Goal: Contribute content: Contribute content

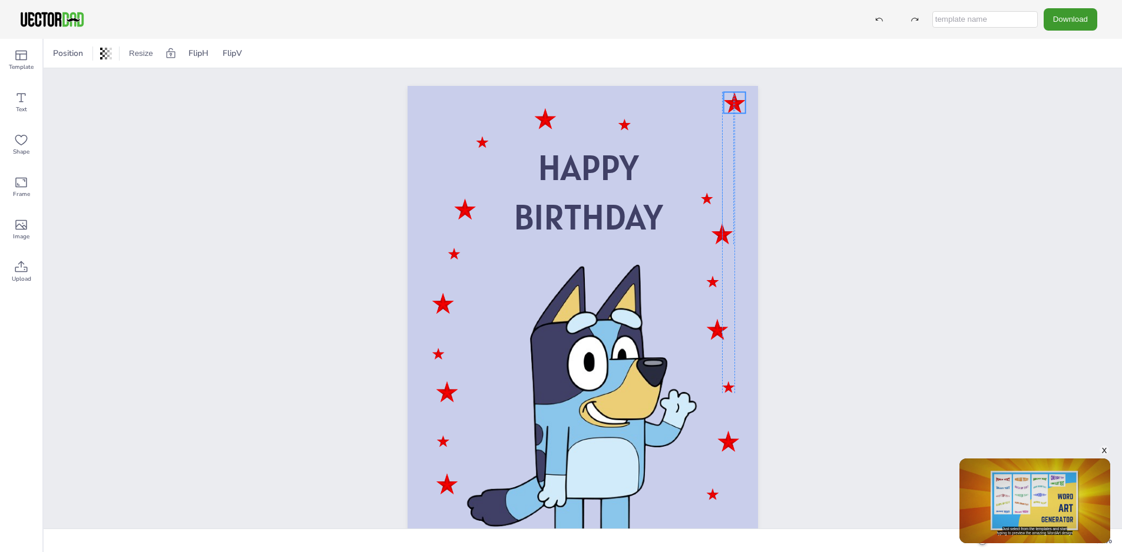
drag, startPoint x: 684, startPoint y: 164, endPoint x: 736, endPoint y: 108, distance: 76.6
click at [736, 108] on div at bounding box center [735, 102] width 22 height 21
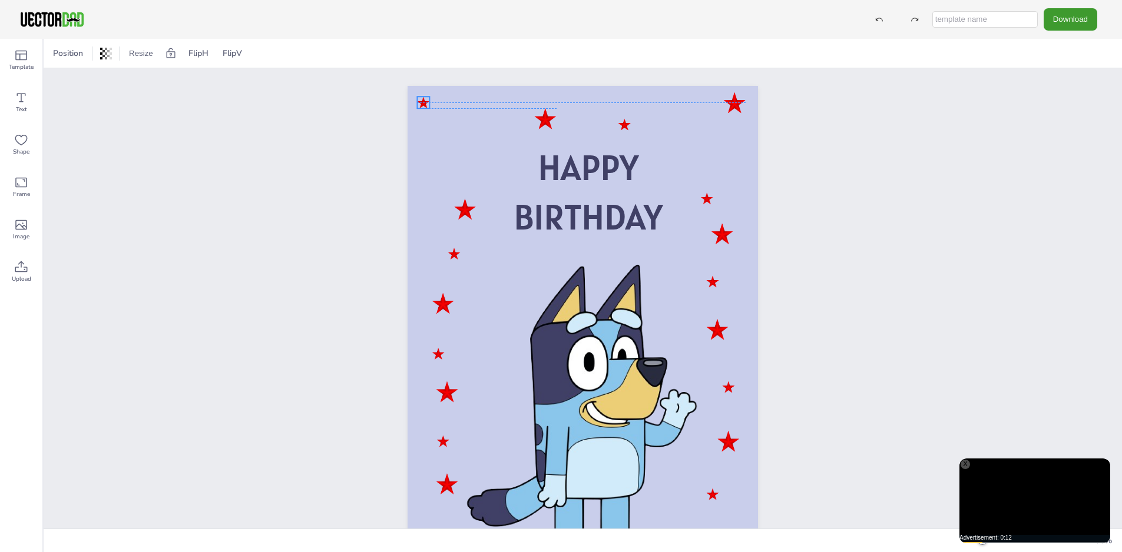
drag, startPoint x: 481, startPoint y: 142, endPoint x: 422, endPoint y: 103, distance: 70.9
click at [422, 103] on div at bounding box center [423, 103] width 12 height 12
drag, startPoint x: 551, startPoint y: 122, endPoint x: 432, endPoint y: 165, distance: 126.7
click at [432, 165] on div at bounding box center [428, 162] width 22 height 21
drag, startPoint x: 625, startPoint y: 124, endPoint x: 730, endPoint y: 149, distance: 108.3
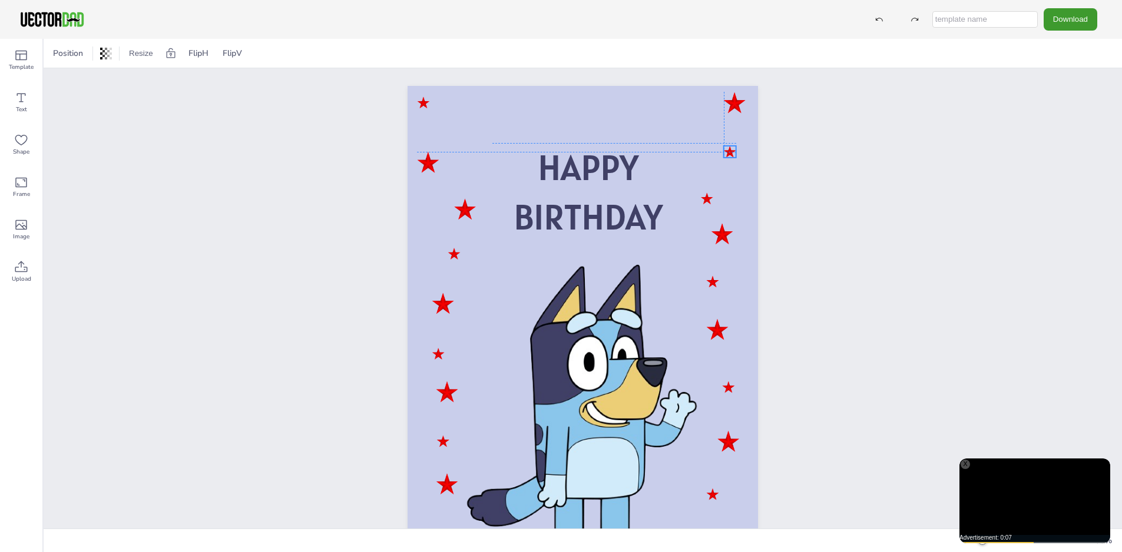
click at [730, 149] on div at bounding box center [730, 152] width 12 height 12
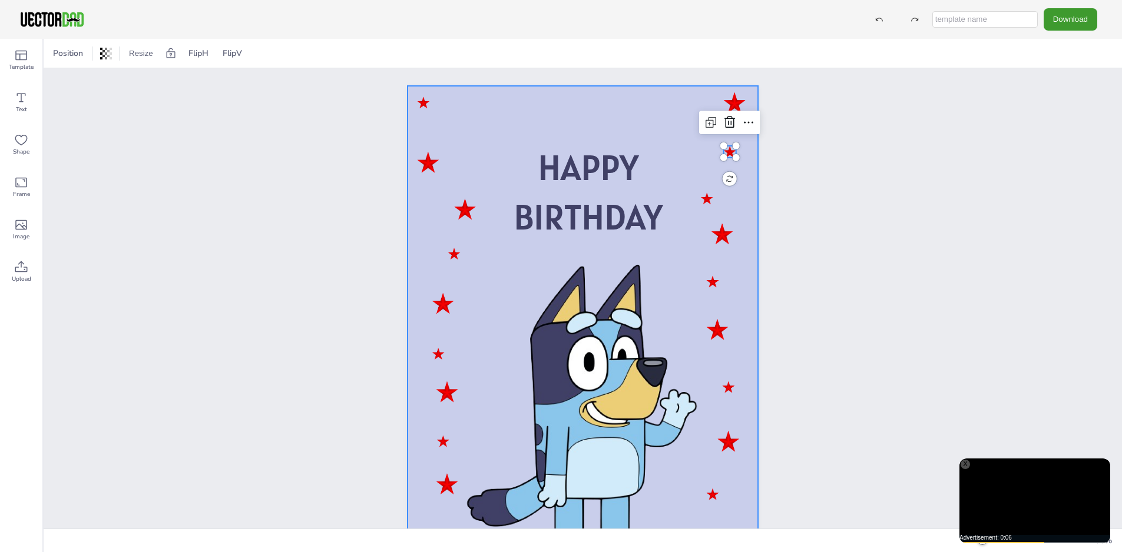
click at [495, 107] on div at bounding box center [582, 334] width 350 height 496
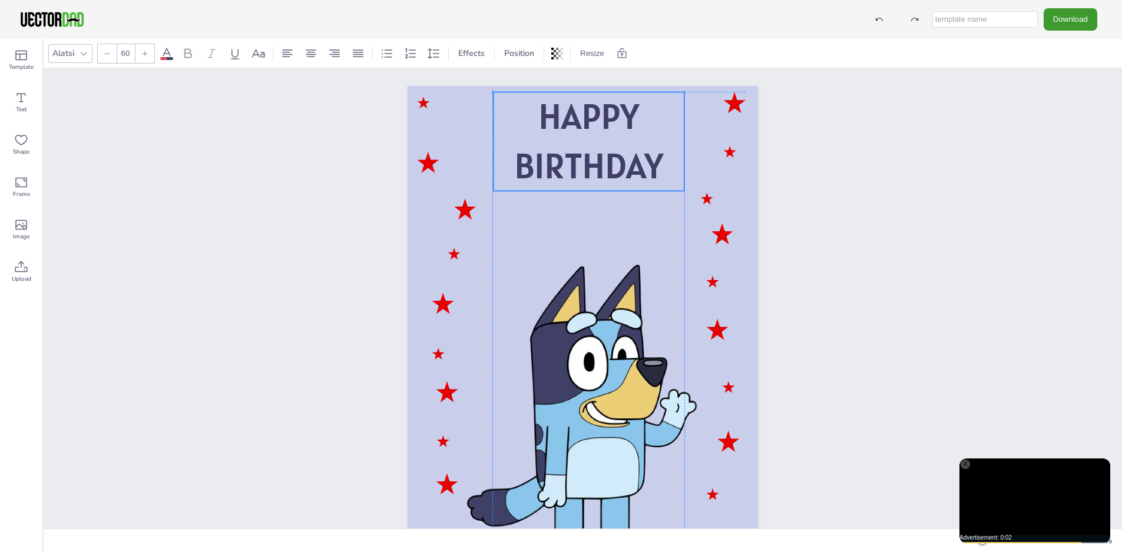
drag, startPoint x: 569, startPoint y: 202, endPoint x: 568, endPoint y: 149, distance: 53.0
click at [568, 149] on span "BIRTHDAY" at bounding box center [588, 165] width 149 height 45
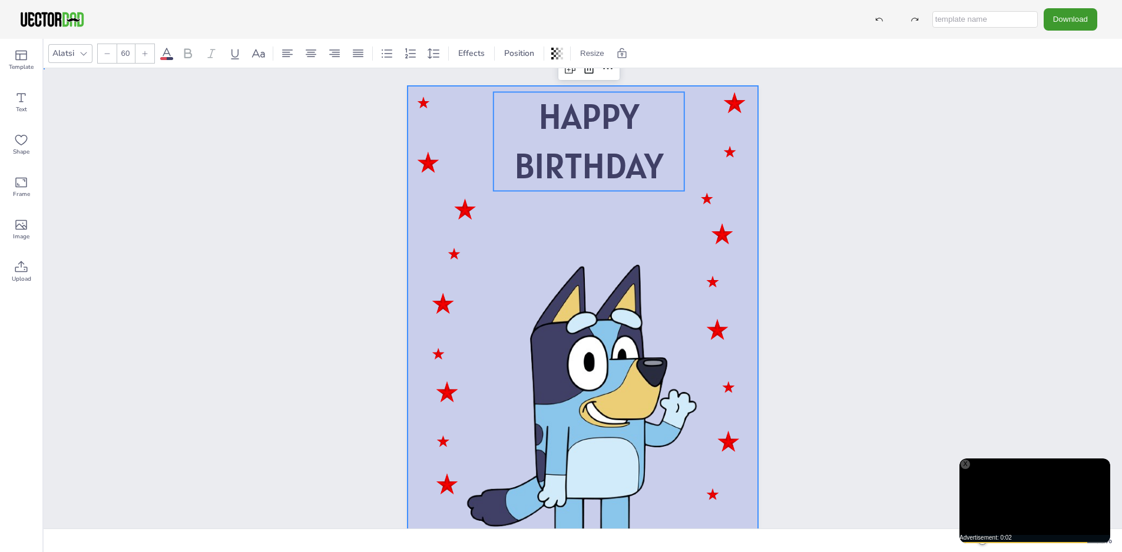
click at [546, 223] on div at bounding box center [582, 334] width 350 height 496
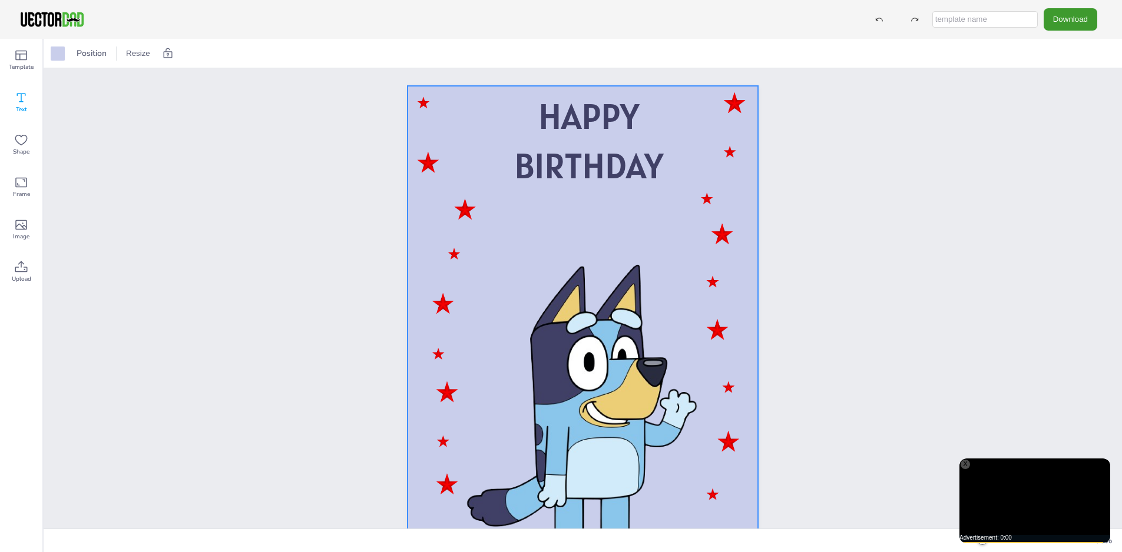
click at [19, 90] on div "Text" at bounding box center [21, 102] width 42 height 42
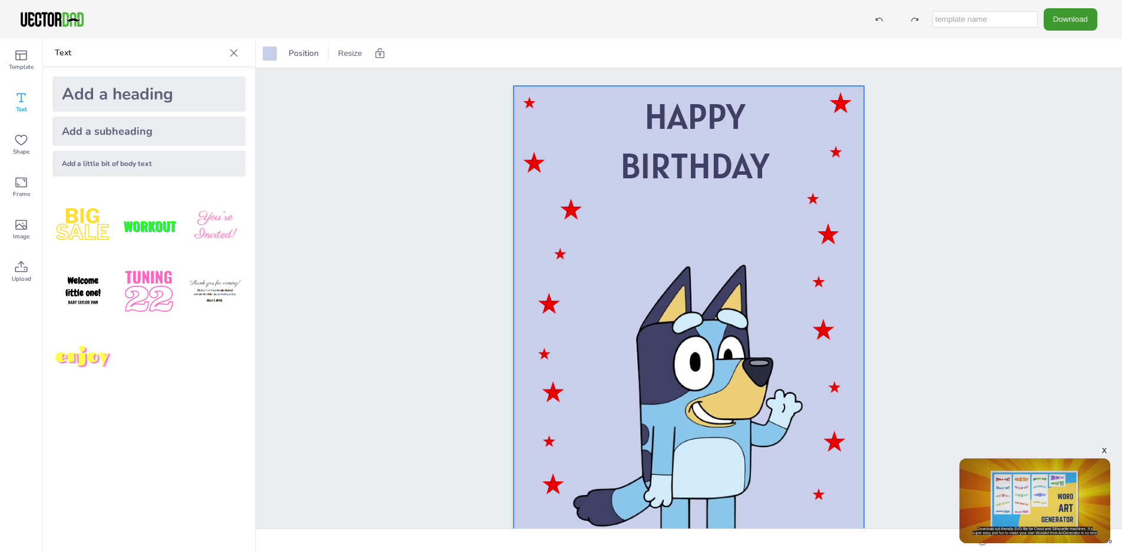
click at [140, 94] on div "Add a heading" at bounding box center [148, 94] width 193 height 35
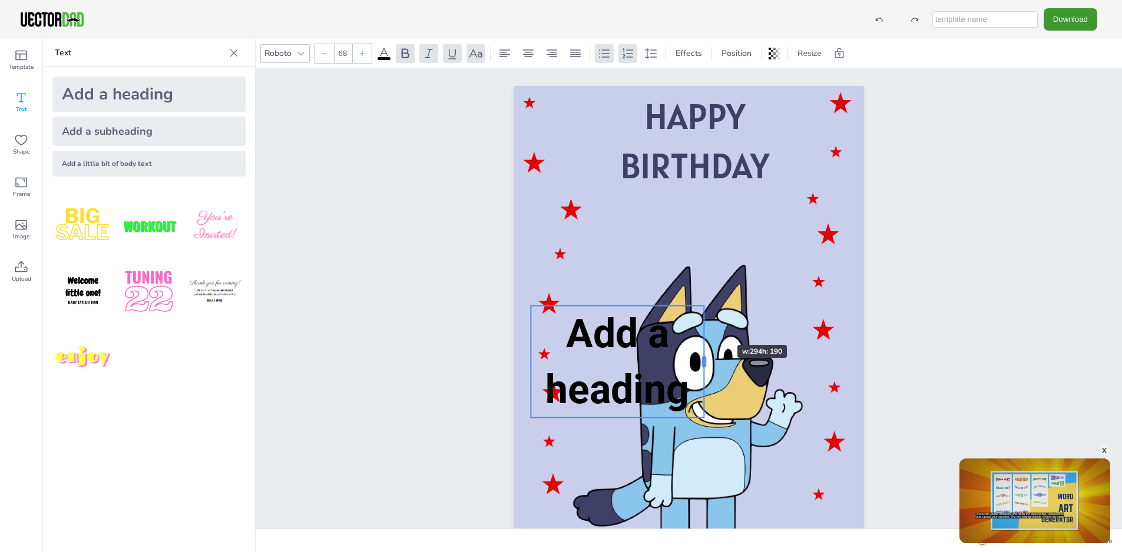
drag, startPoint x: 844, startPoint y: 337, endPoint x: 702, endPoint y: 324, distance: 143.1
click at [702, 324] on div at bounding box center [703, 362] width 9 height 112
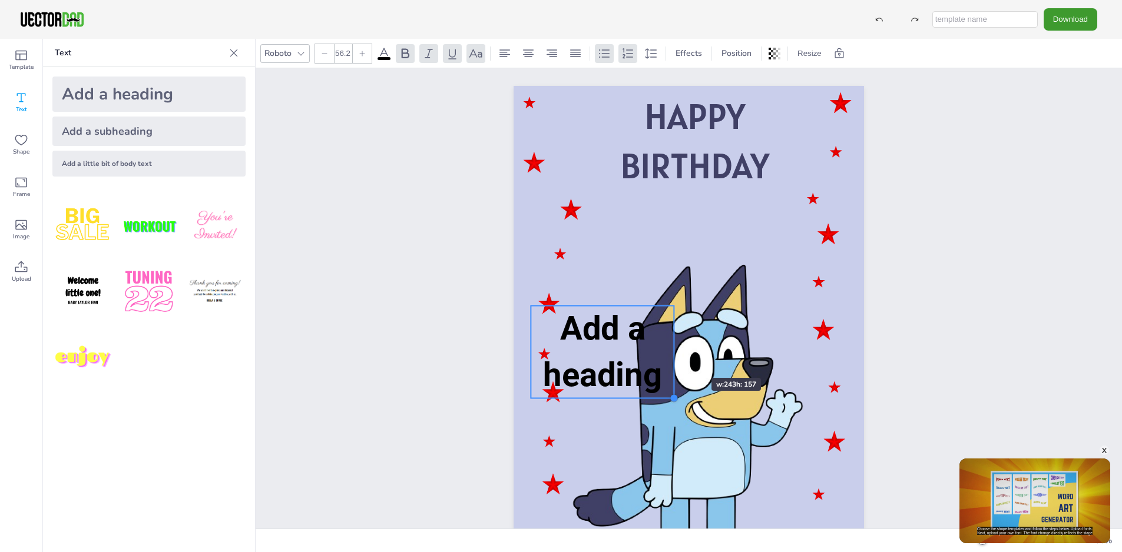
drag, startPoint x: 694, startPoint y: 402, endPoint x: 676, endPoint y: 357, distance: 48.1
click at [676, 357] on div "HAPPY BIRTHDAY Add a heading" at bounding box center [688, 334] width 350 height 496
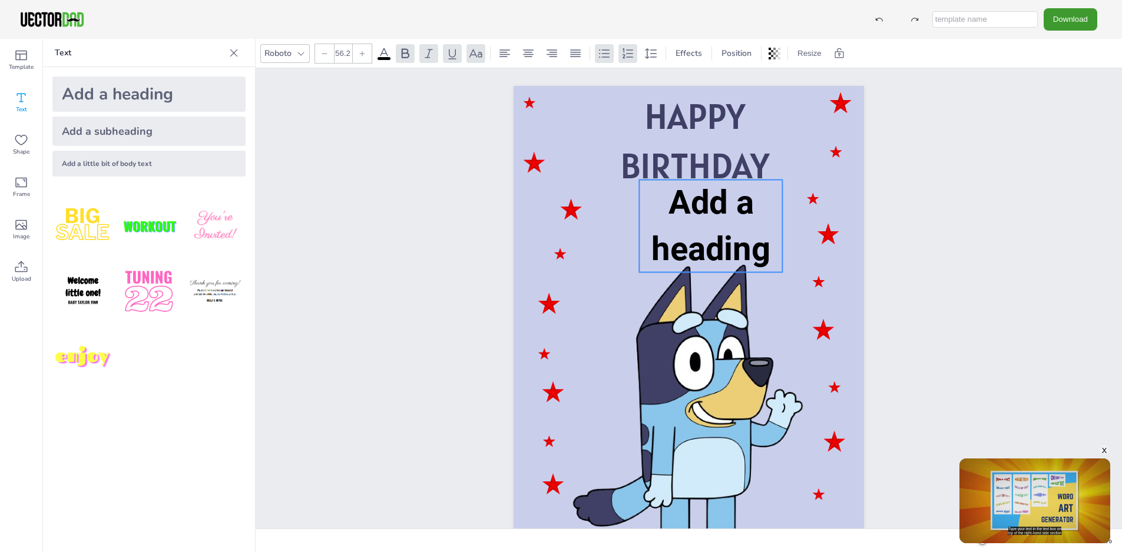
drag, startPoint x: 632, startPoint y: 360, endPoint x: 741, endPoint y: 244, distance: 159.5
click at [741, 244] on span "Add a heading" at bounding box center [710, 225] width 119 height 85
click at [741, 247] on span "Add a heading" at bounding box center [710, 225] width 119 height 85
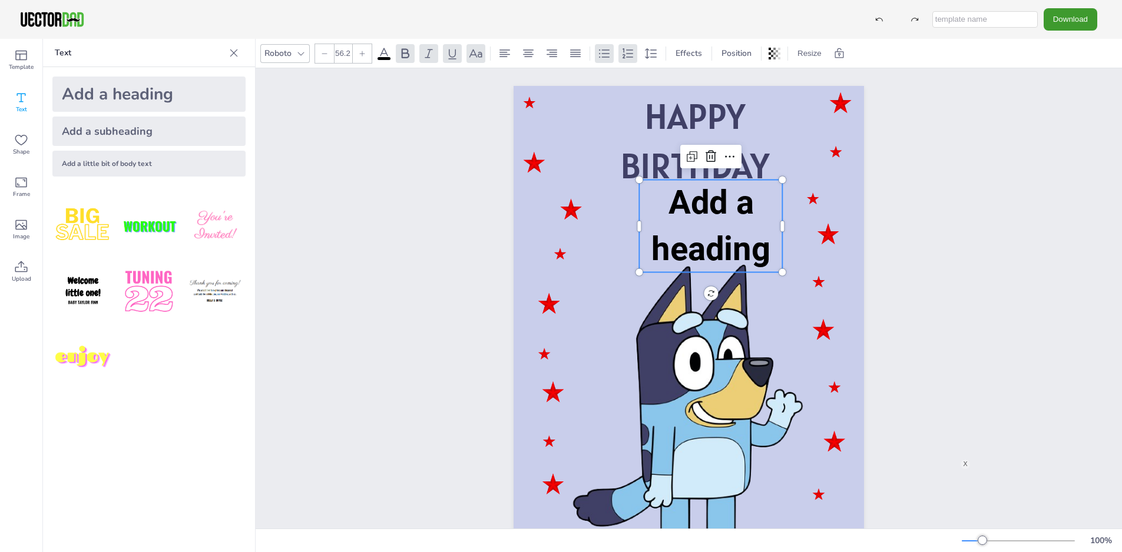
click at [758, 260] on span "Add a heading" at bounding box center [710, 225] width 119 height 85
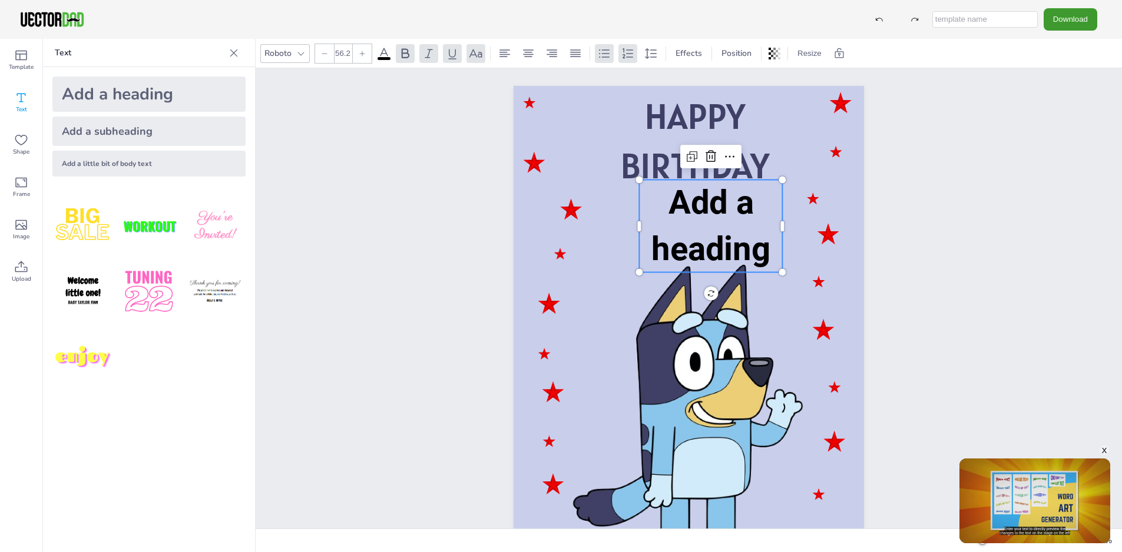
click at [768, 250] on span "Add a heading" at bounding box center [710, 225] width 119 height 85
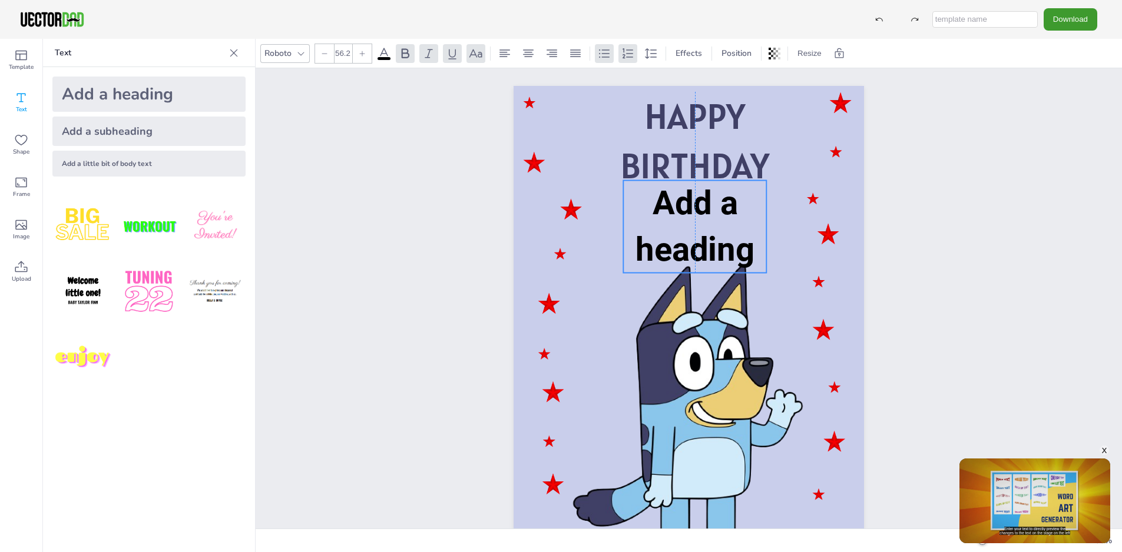
drag, startPoint x: 662, startPoint y: 198, endPoint x: 646, endPoint y: 198, distance: 15.3
click at [646, 198] on p "Add a heading" at bounding box center [694, 227] width 143 height 92
type input "50.4"
drag, startPoint x: 622, startPoint y: 180, endPoint x: 637, endPoint y: 222, distance: 44.3
click at [637, 222] on div "HAPPY BIRTHDAY Add a heading" at bounding box center [688, 334] width 350 height 496
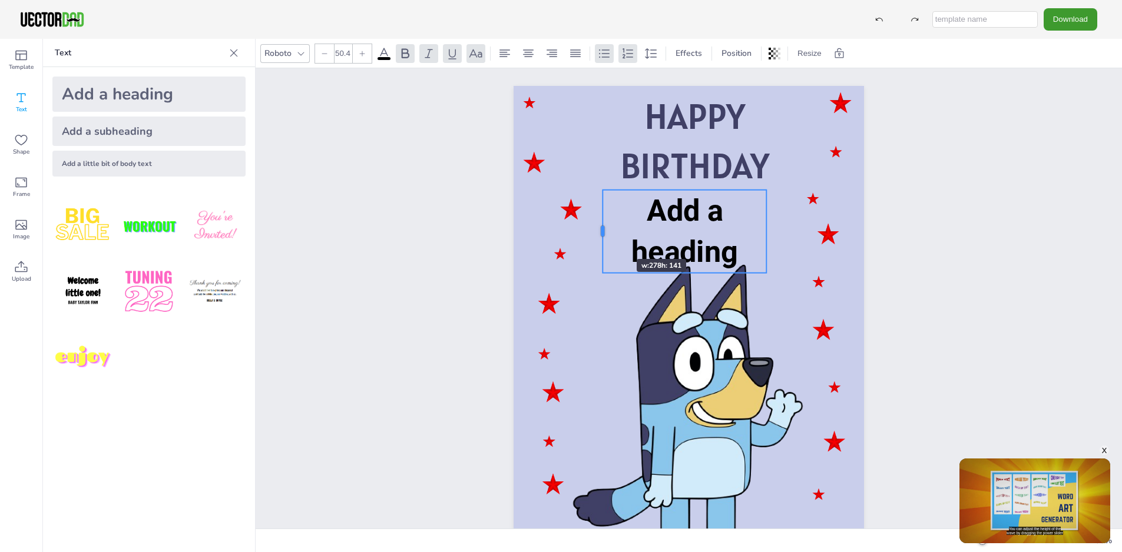
drag, startPoint x: 636, startPoint y: 233, endPoint x: 600, endPoint y: 238, distance: 36.8
click at [600, 238] on div at bounding box center [602, 231] width 9 height 83
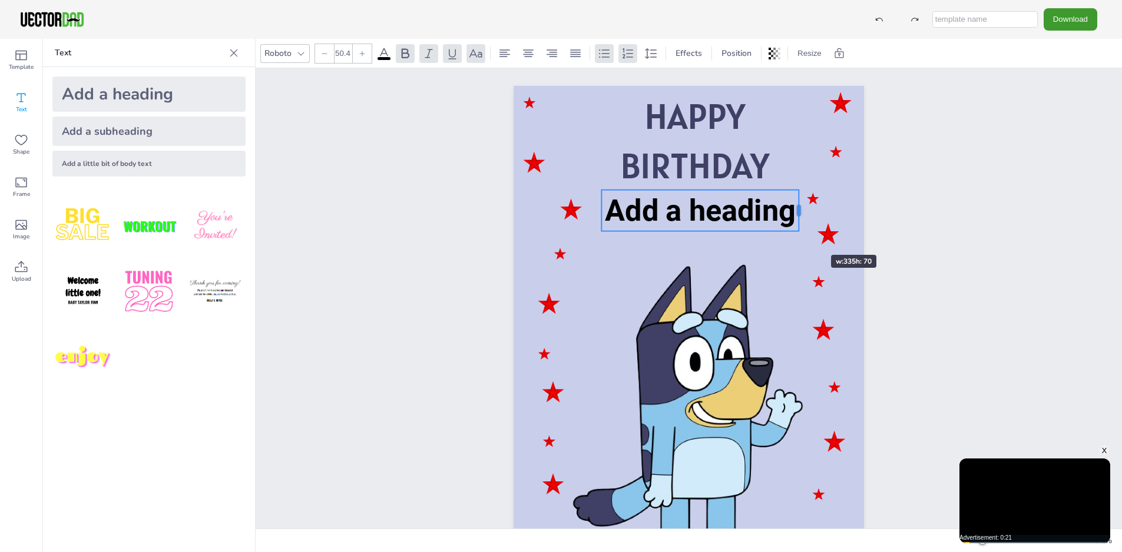
drag, startPoint x: 763, startPoint y: 232, endPoint x: 795, endPoint y: 234, distance: 32.4
click at [795, 234] on div "HAPPY BIRTHDAY Add a heading" at bounding box center [688, 334] width 350 height 496
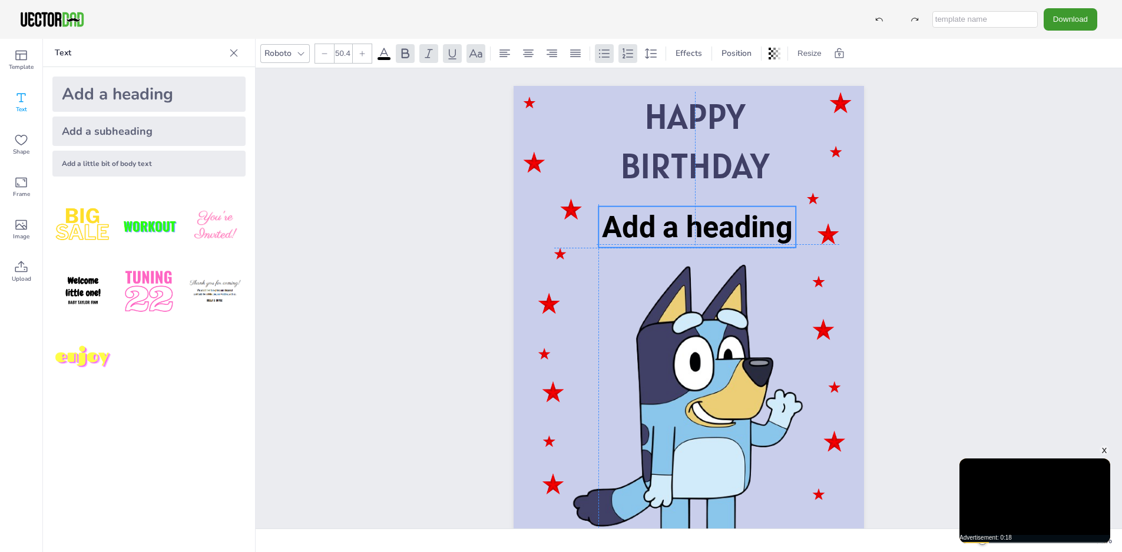
drag, startPoint x: 680, startPoint y: 209, endPoint x: 675, endPoint y: 223, distance: 14.9
click at [675, 223] on span "Add a heading" at bounding box center [697, 227] width 190 height 35
click at [690, 235] on span "Add a heading" at bounding box center [697, 227] width 190 height 35
click at [757, 229] on span "Add a heading" at bounding box center [697, 227] width 190 height 35
click at [781, 238] on span "Add a heading" at bounding box center [697, 227] width 190 height 35
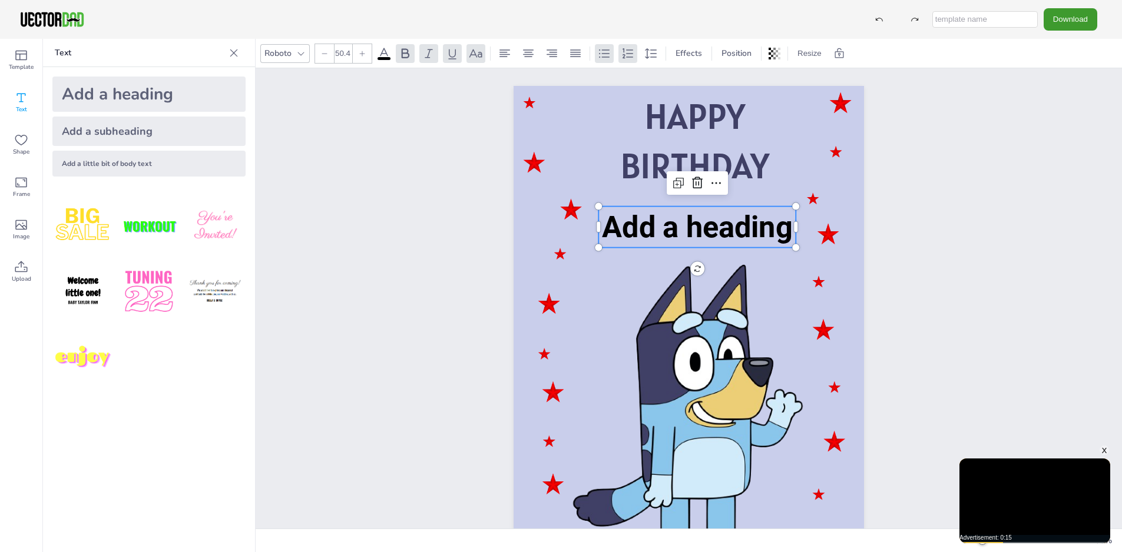
click at [787, 239] on span "Add a heading" at bounding box center [697, 227] width 190 height 35
click at [787, 228] on span "Add a heading" at bounding box center [697, 227] width 190 height 35
drag, startPoint x: 606, startPoint y: 224, endPoint x: 618, endPoint y: 231, distance: 13.4
click at [606, 224] on span "Add a heading" at bounding box center [697, 227] width 190 height 35
click at [622, 226] on span "Add a heading" at bounding box center [698, 229] width 190 height 35
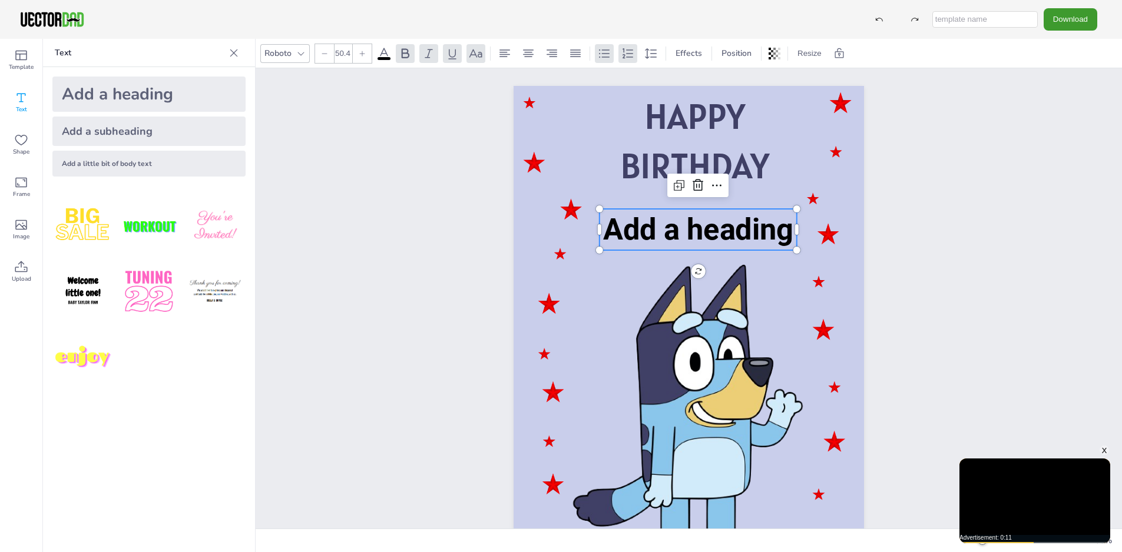
click at [628, 234] on span "Add a heading" at bounding box center [698, 229] width 190 height 35
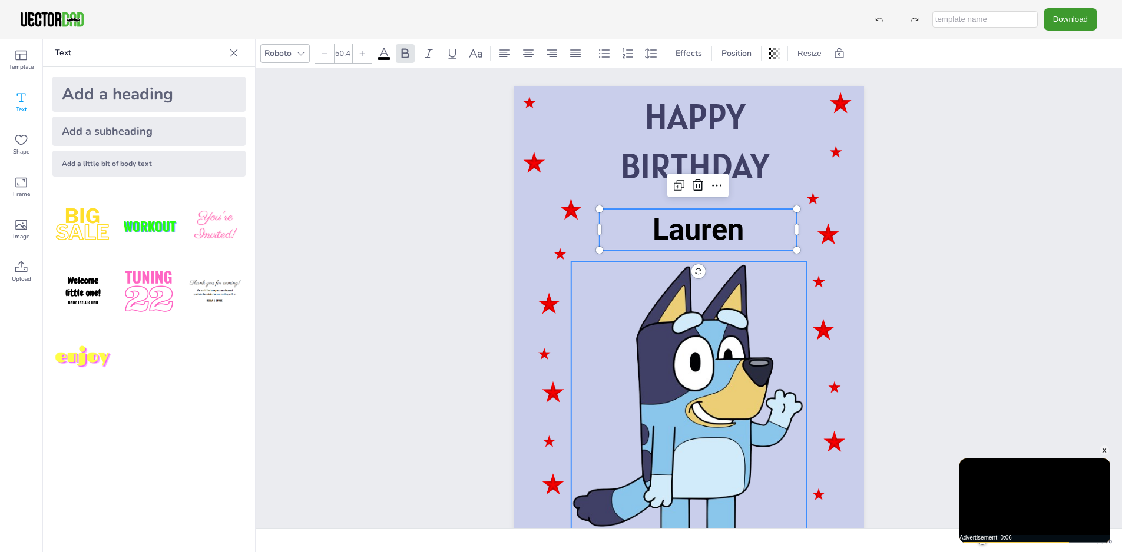
click at [618, 297] on div at bounding box center [689, 416] width 236 height 311
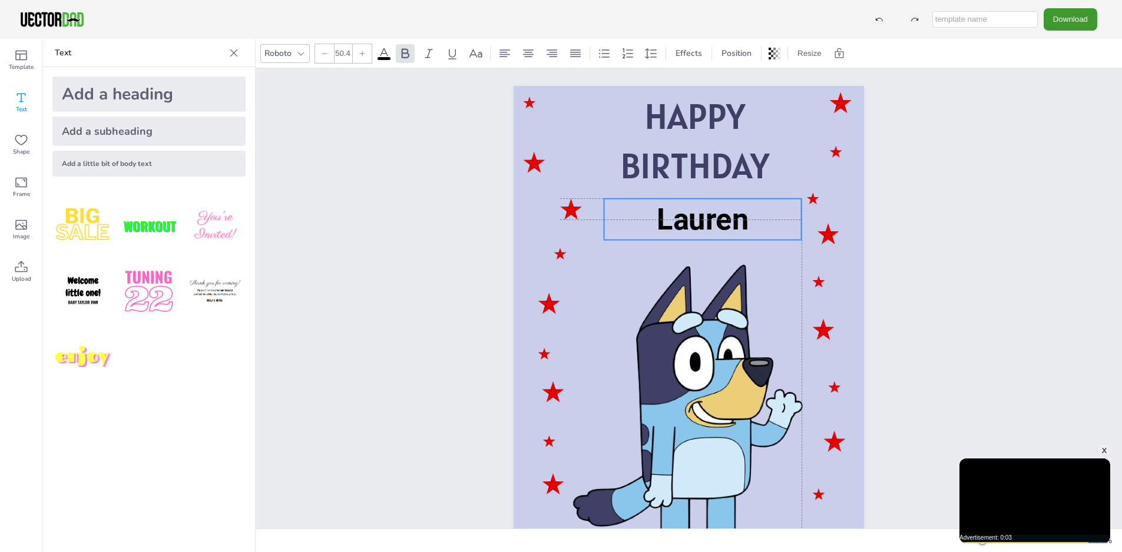
drag, startPoint x: 722, startPoint y: 244, endPoint x: 726, endPoint y: 234, distance: 10.6
click at [726, 234] on span "Lauren" at bounding box center [703, 219] width 92 height 35
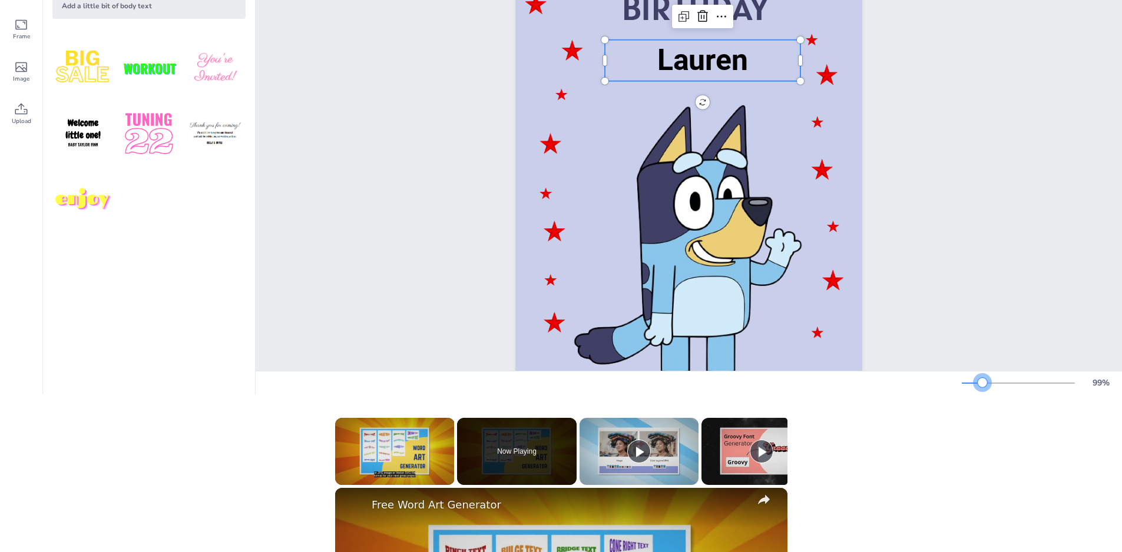
click at [987, 387] on div at bounding box center [981, 382] width 9 height 9
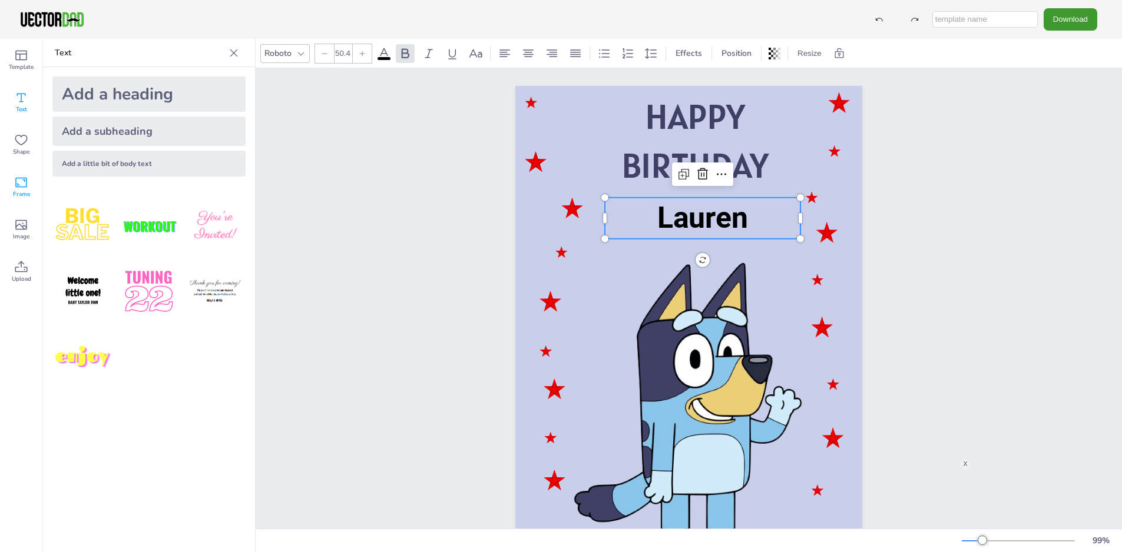
click at [24, 183] on icon at bounding box center [21, 182] width 14 height 14
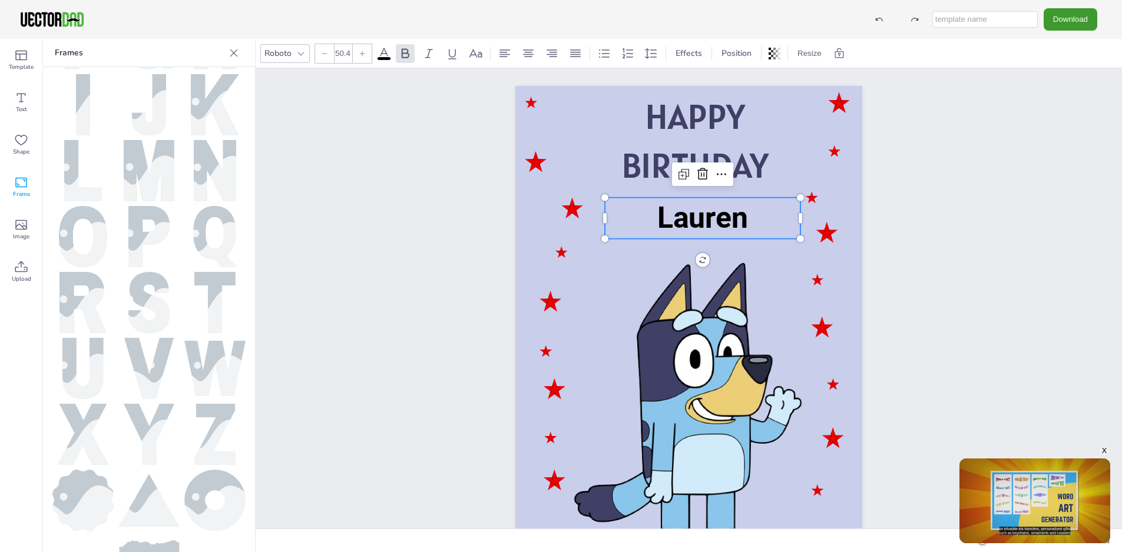
scroll to position [294, 0]
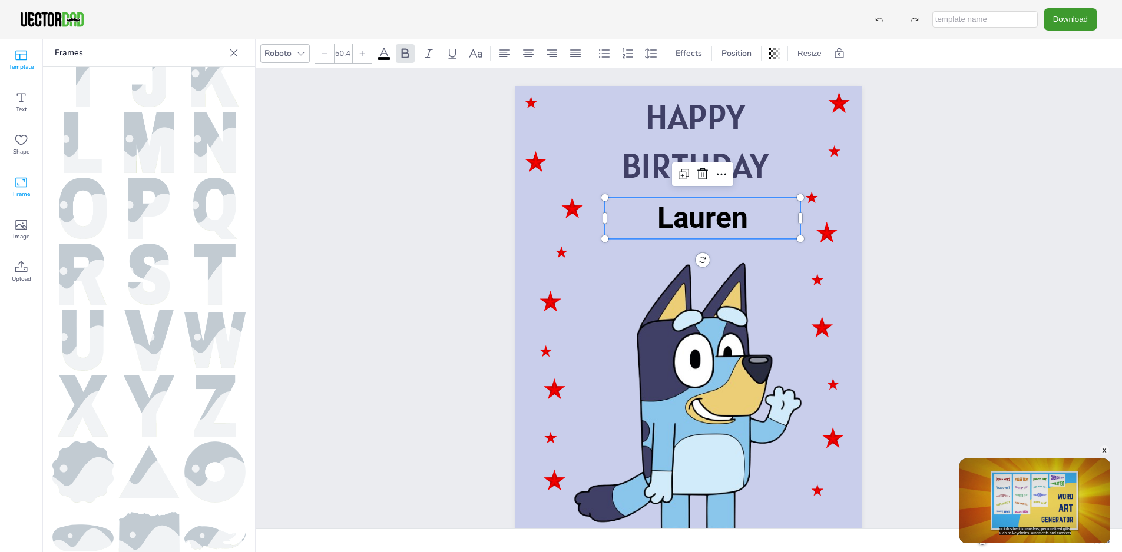
click at [18, 57] on icon at bounding box center [21, 55] width 14 height 14
